Goal: Task Accomplishment & Management: Complete application form

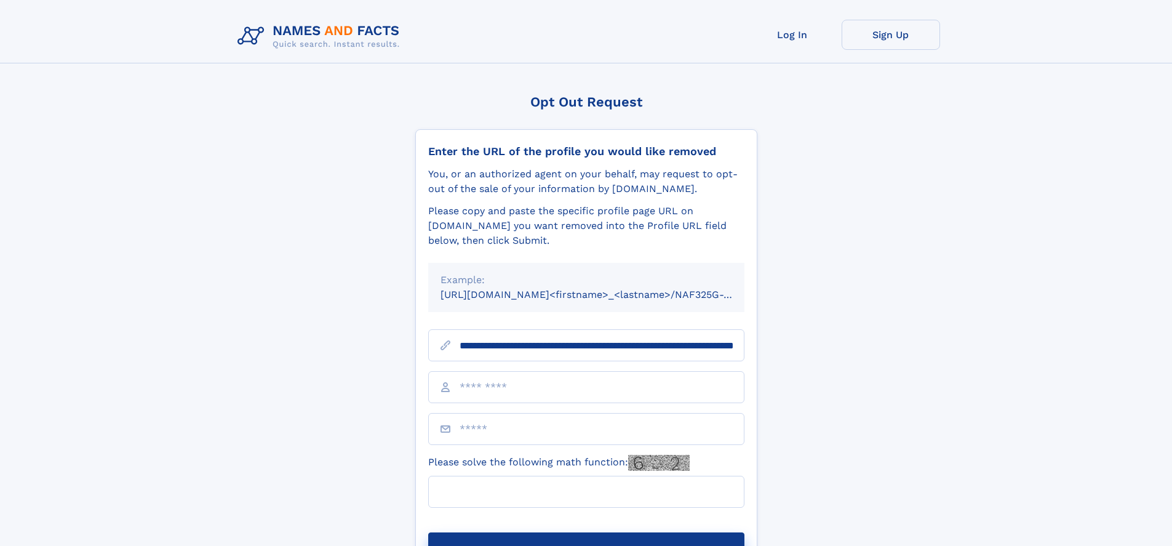
scroll to position [0, 124]
type input "**********"
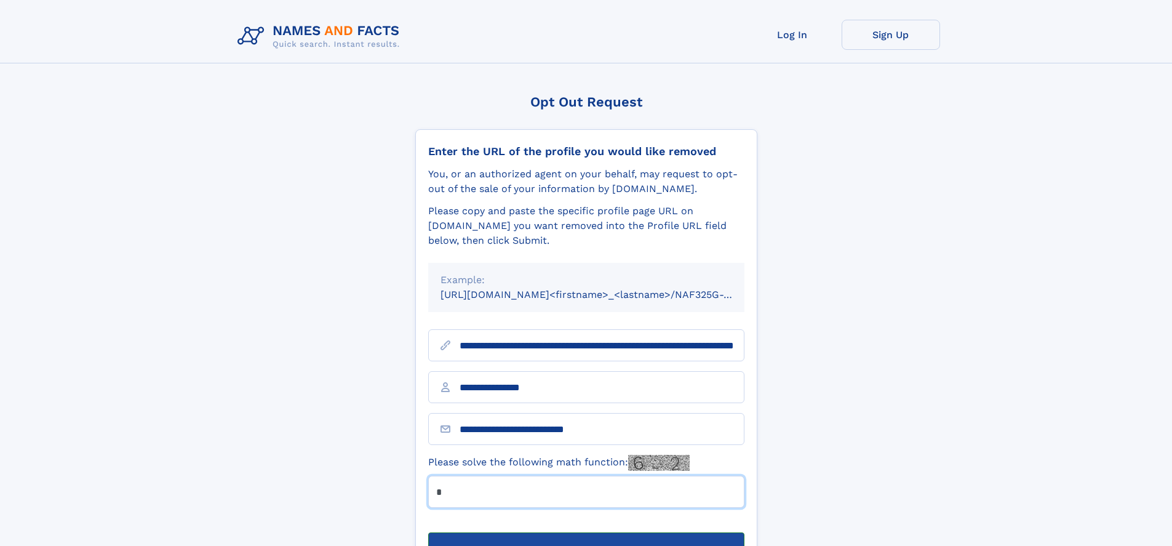
type input "*"
click at [586, 532] on button "Submit Opt Out Request" at bounding box center [586, 551] width 316 height 39
